Goal: Check status: Check status

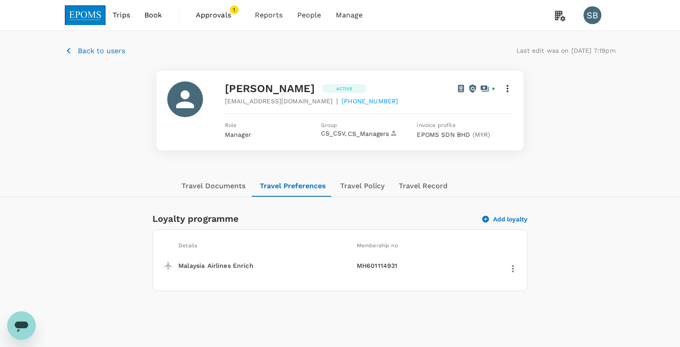
click at [231, 20] on span "Approvals" at bounding box center [218, 15] width 45 height 11
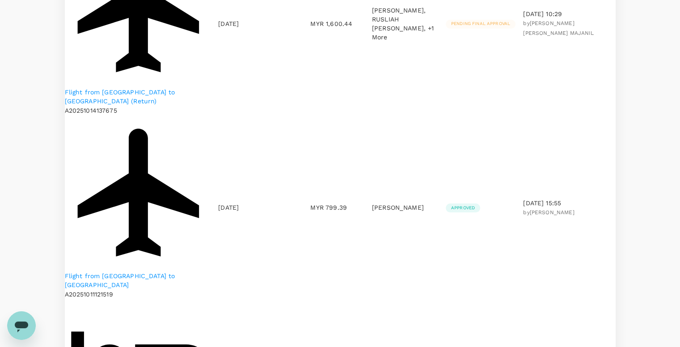
scroll to position [223, 0]
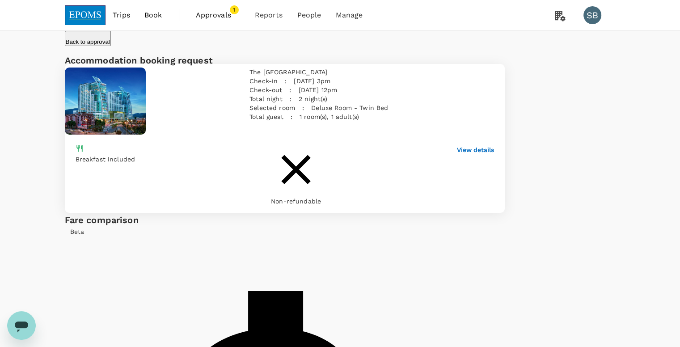
click at [457, 154] on p "View details" at bounding box center [475, 149] width 37 height 9
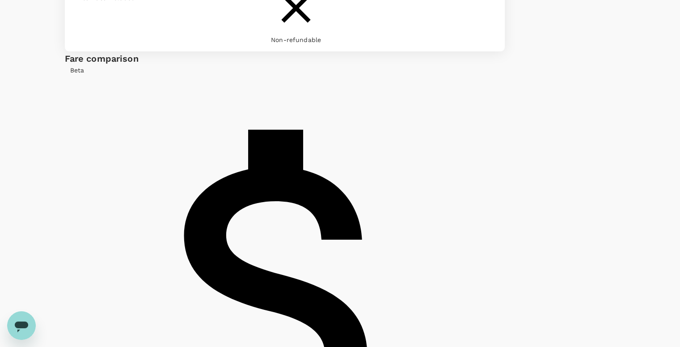
scroll to position [173, 0]
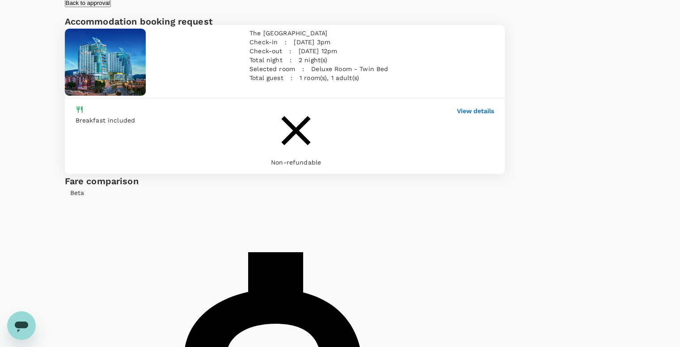
scroll to position [38, 0]
